Goal: Communication & Community: Answer question/provide support

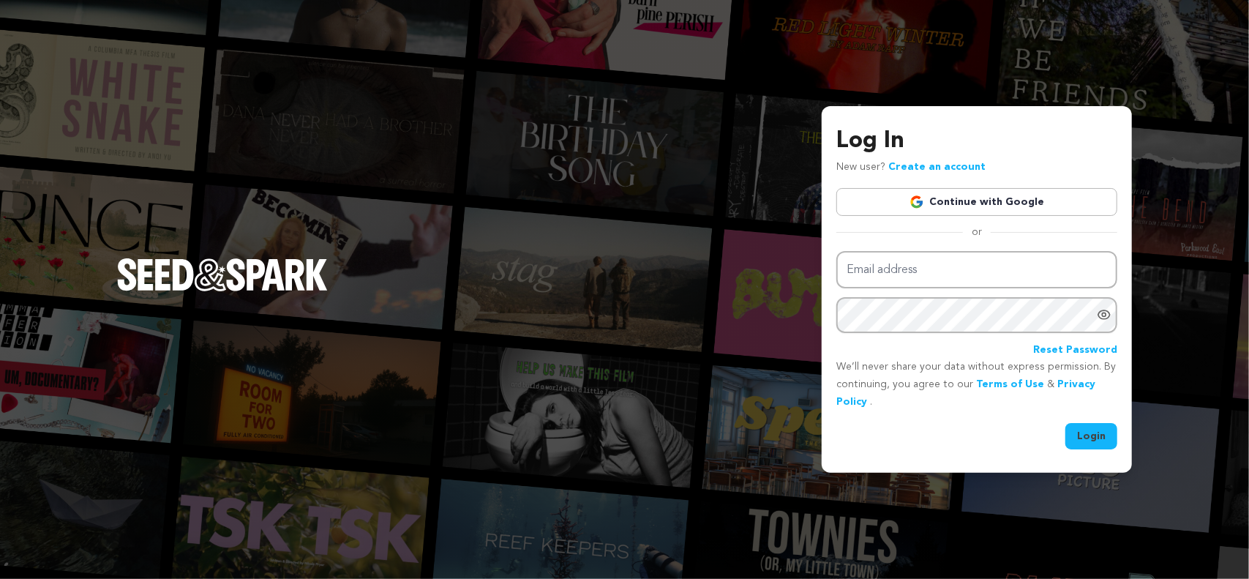
click at [924, 206] on img at bounding box center [917, 202] width 15 height 15
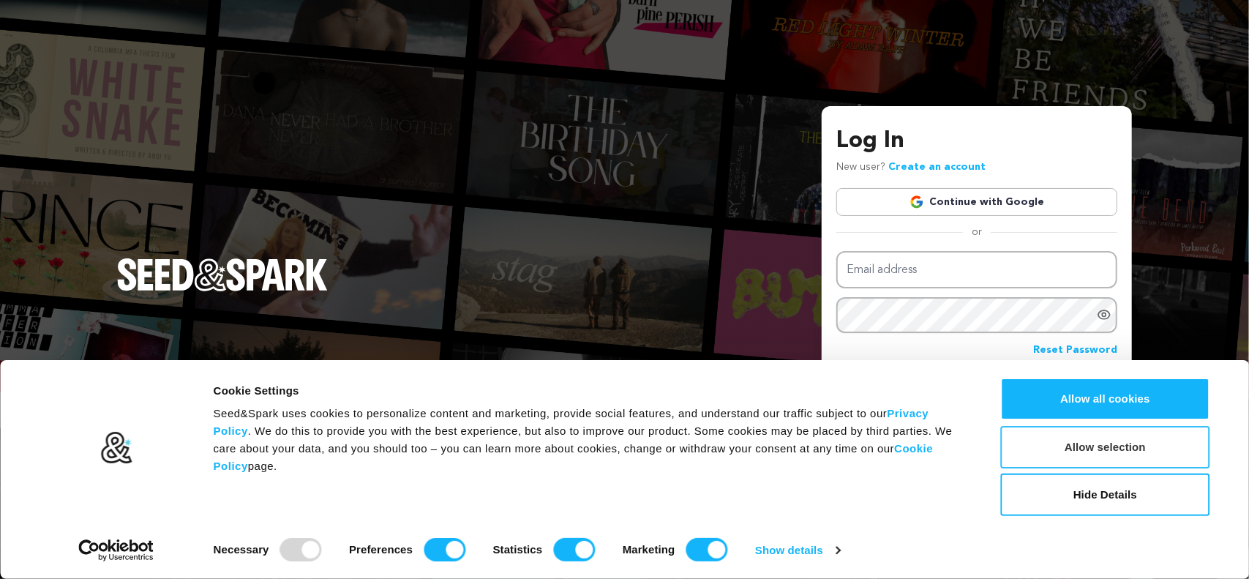
click at [1127, 446] on button "Allow selection" at bounding box center [1105, 447] width 209 height 42
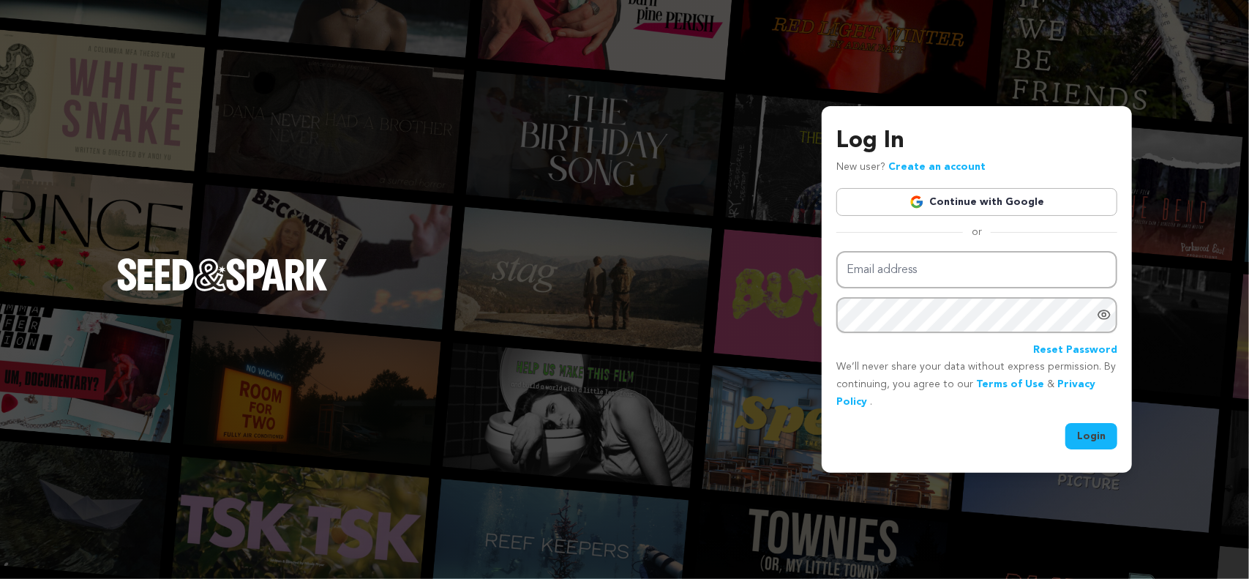
click at [962, 184] on div "Log In New user? Create an account Continue with Google or Email address Passwo…" at bounding box center [976, 286] width 281 height 325
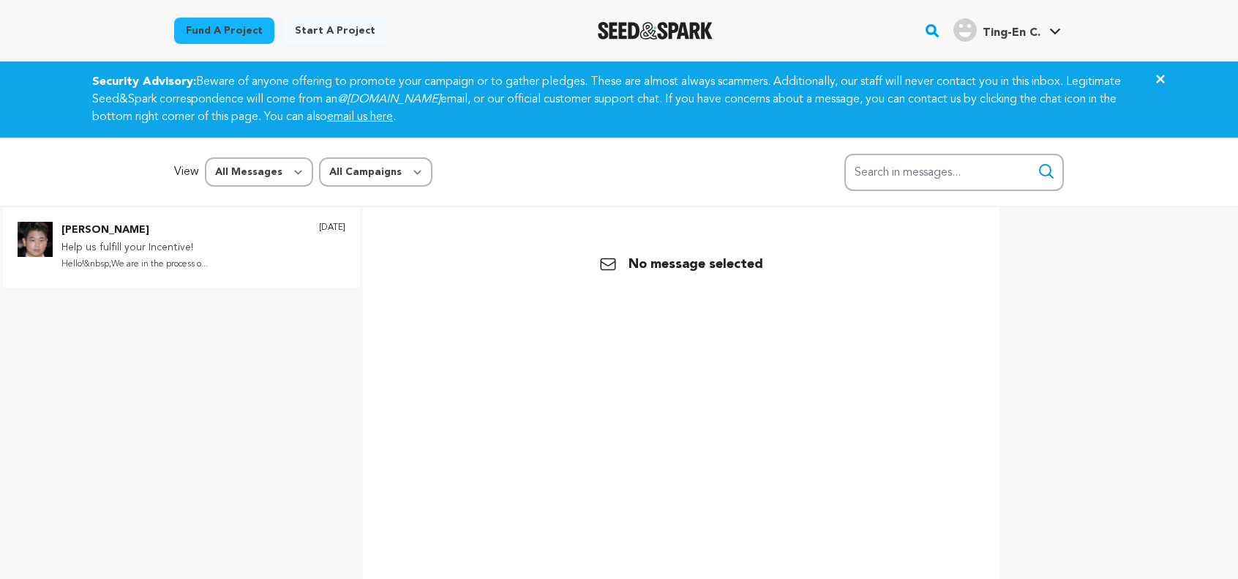
click at [194, 252] on p "Help us fulfill your Incentive!" at bounding box center [134, 248] width 146 height 18
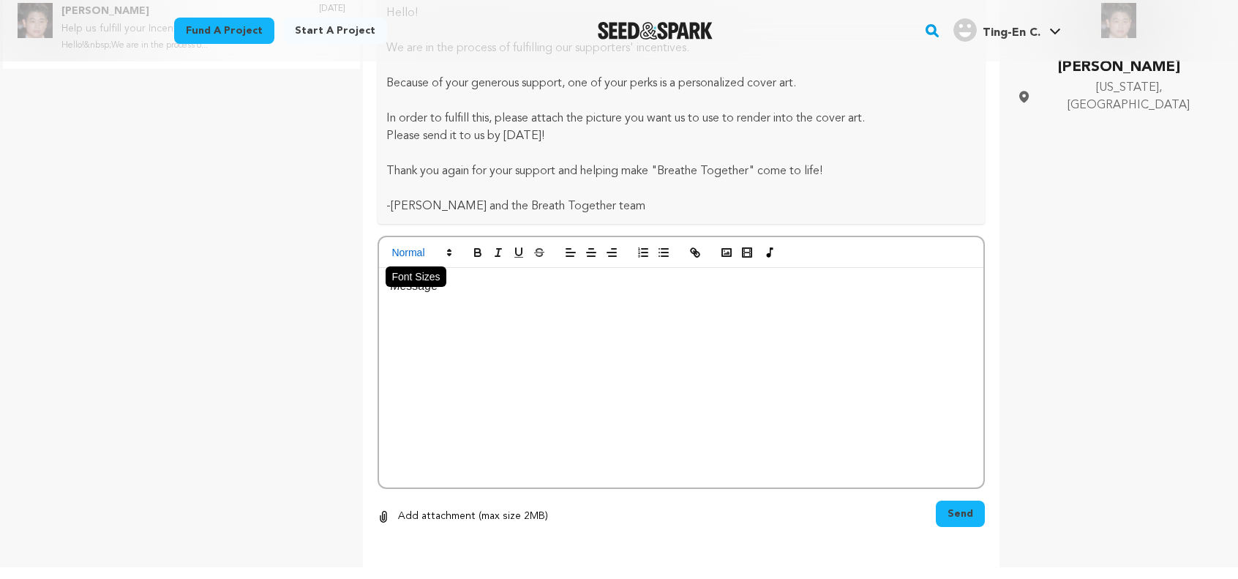
scroll to position [1297, 0]
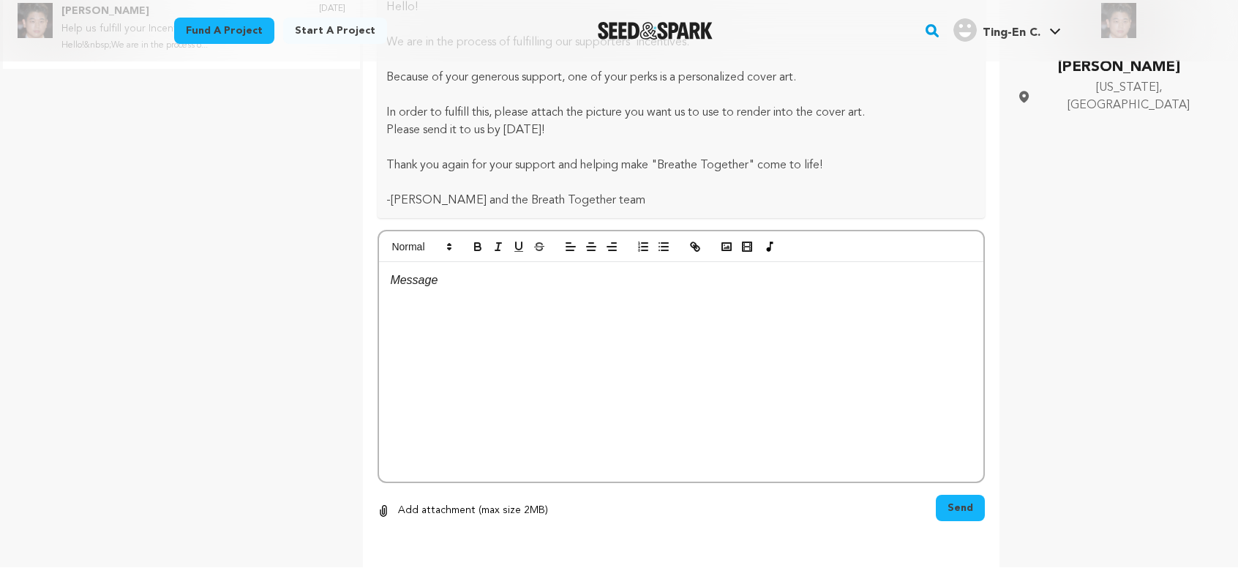
click at [499, 506] on p "Add attachment (max size 2MB)" at bounding box center [473, 511] width 150 height 18
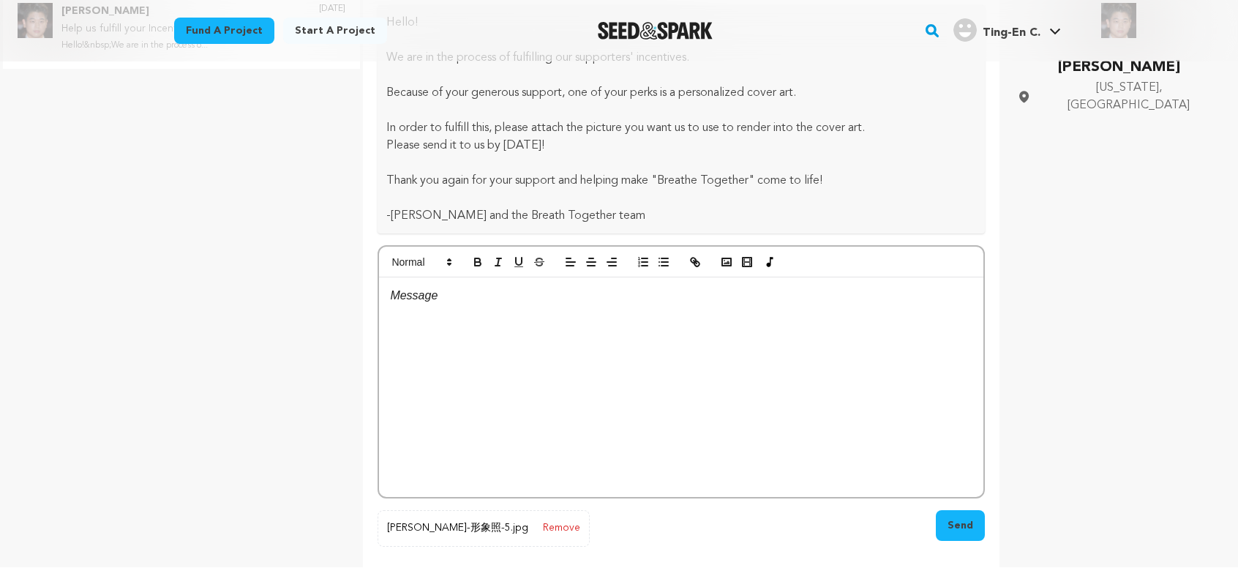
scroll to position [1301, 0]
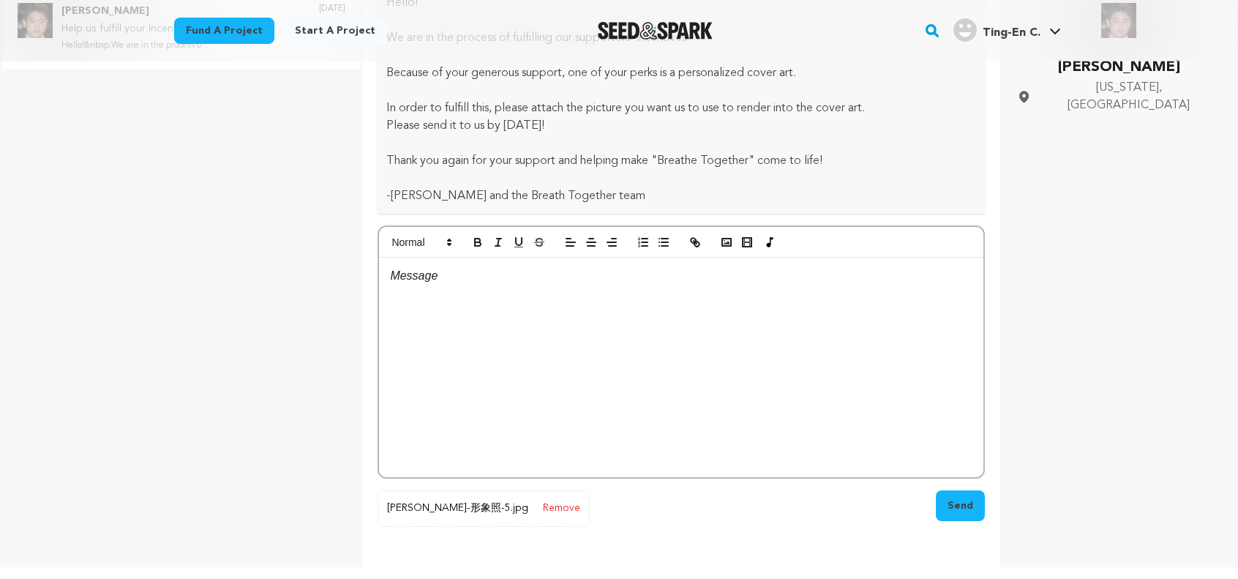
click at [509, 315] on div at bounding box center [681, 368] width 604 height 220
click at [512, 275] on p "Look forward to the materpiece!" at bounding box center [681, 275] width 583 height 19
drag, startPoint x: 497, startPoint y: 274, endPoint x: 558, endPoint y: 277, distance: 60.8
click at [558, 277] on p "Look forward to the masterpiece!" at bounding box center [681, 275] width 583 height 19
copy p "masterpiece"
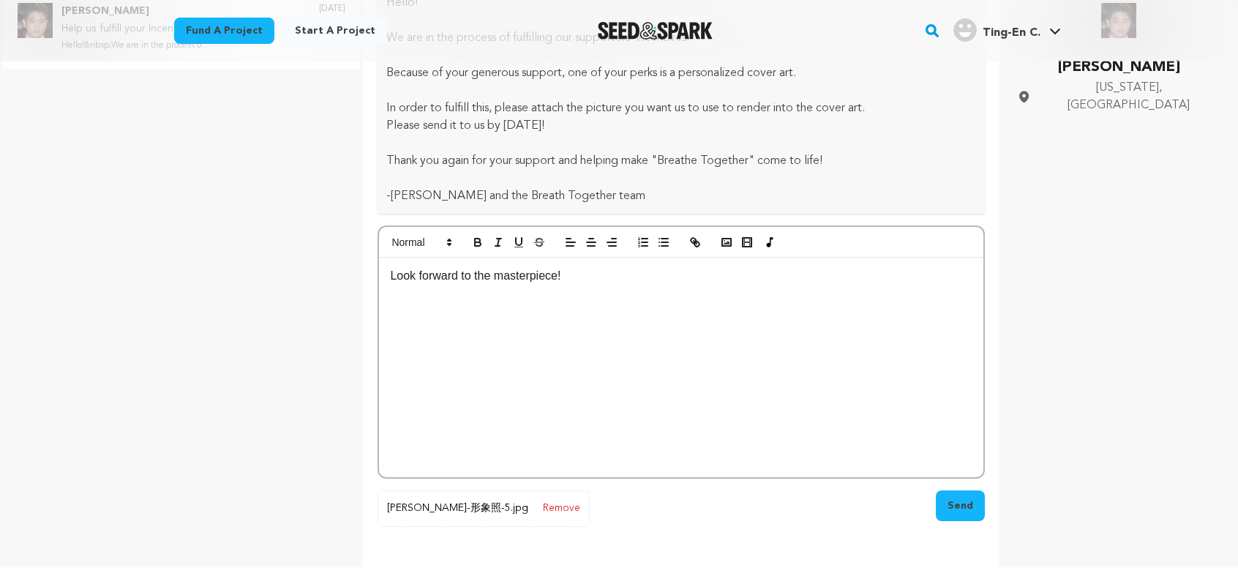
click at [609, 291] on div "Look forward to the masterpiece!" at bounding box center [681, 368] width 604 height 220
click at [966, 505] on button "Send" at bounding box center [960, 505] width 49 height 31
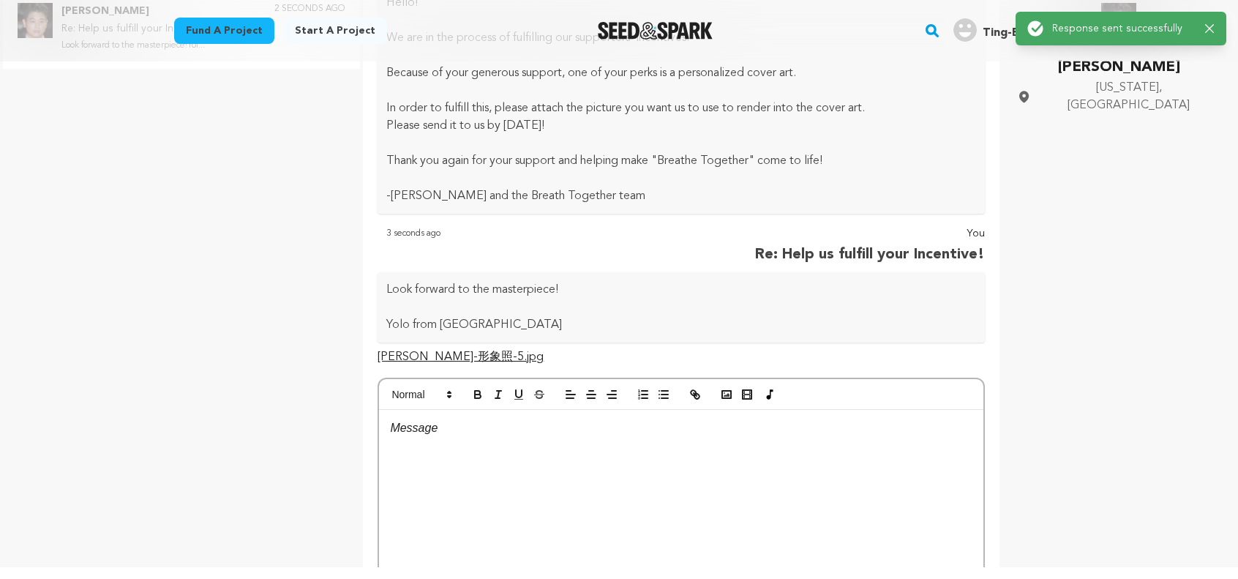
click at [454, 352] on link "[PERSON_NAME]-形象照-5.jpg" at bounding box center [461, 357] width 166 height 12
